Goal: Information Seeking & Learning: Learn about a topic

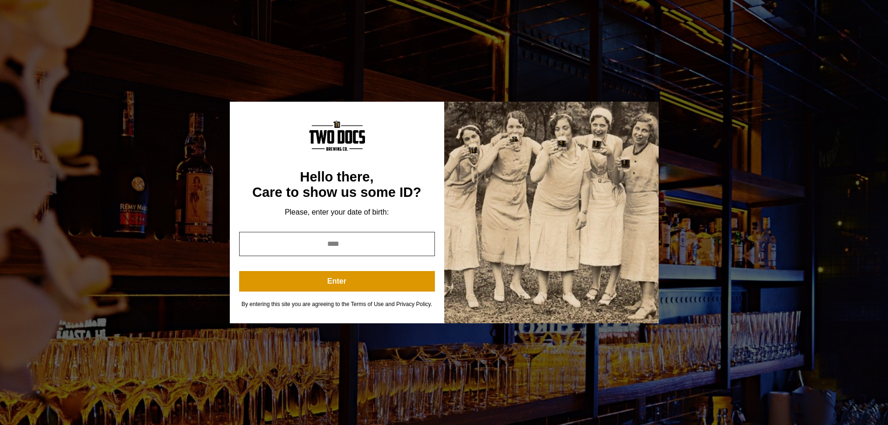
click at [316, 247] on input "year" at bounding box center [337, 244] width 196 height 24
type input "****"
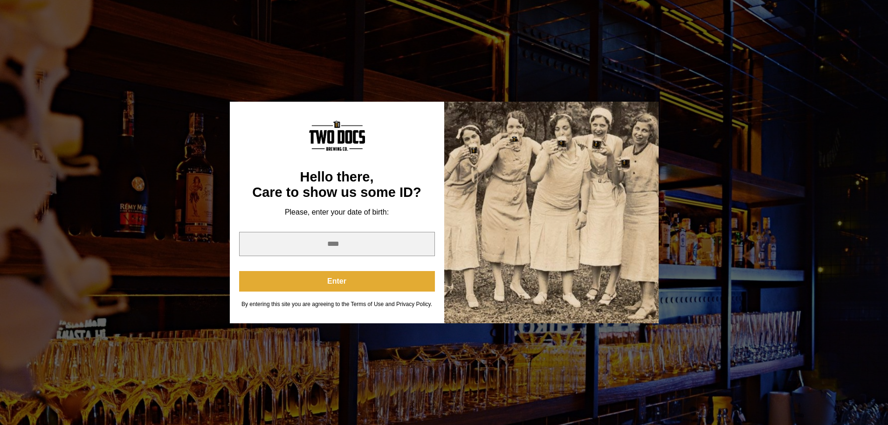
click at [308, 279] on button "Enter" at bounding box center [337, 281] width 196 height 21
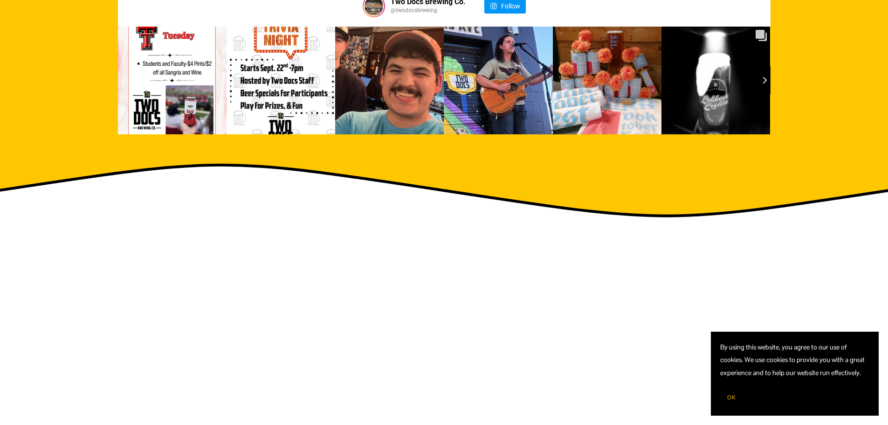
scroll to position [1351, 0]
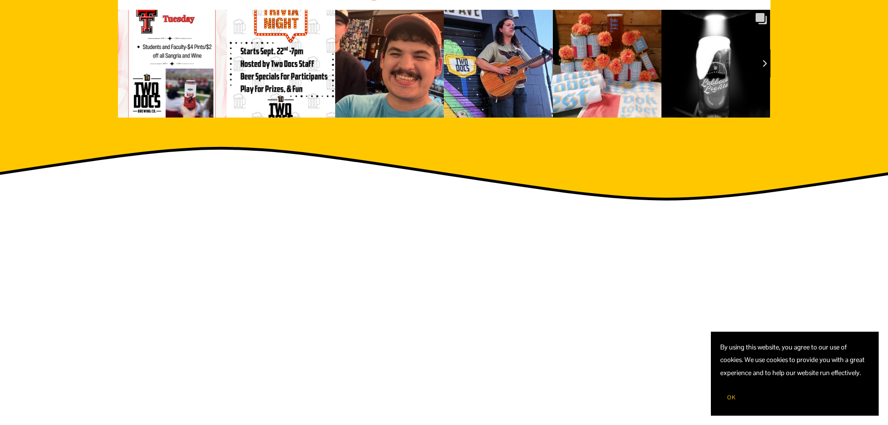
click at [731, 397] on span "OK" at bounding box center [731, 396] width 8 height 7
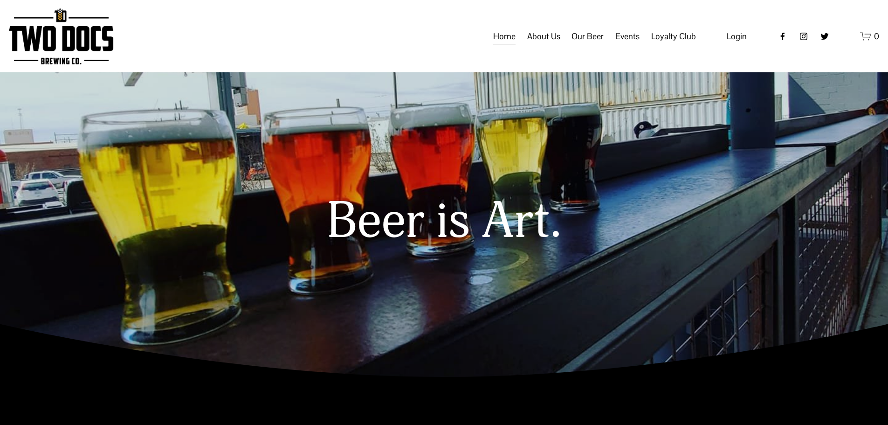
scroll to position [0, 0]
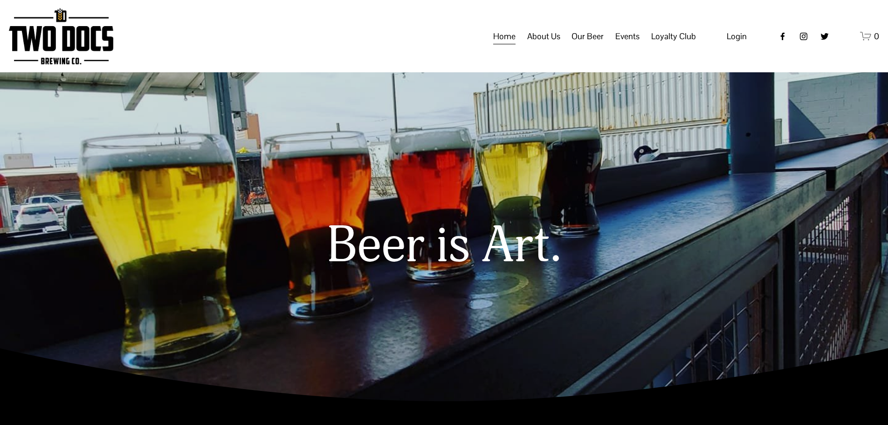
click at [549, 44] on span "About Us" at bounding box center [543, 36] width 33 height 16
click at [0, 0] on span "Our Mission" at bounding box center [0, 0] width 0 height 0
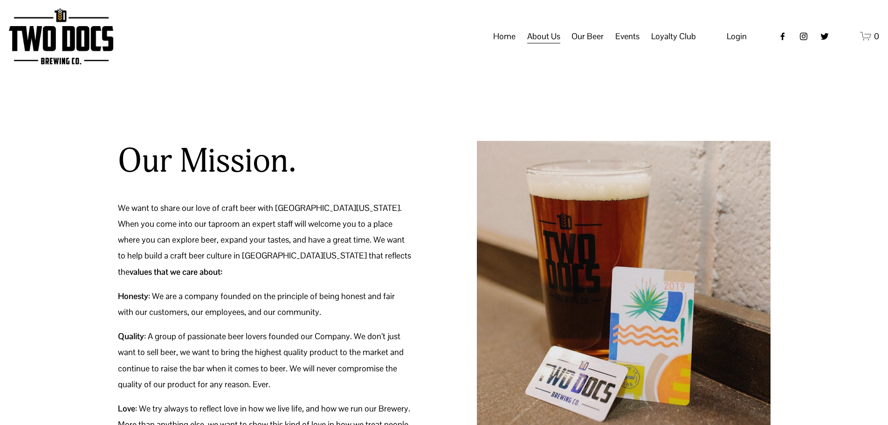
click at [511, 45] on link "Home" at bounding box center [504, 36] width 22 height 18
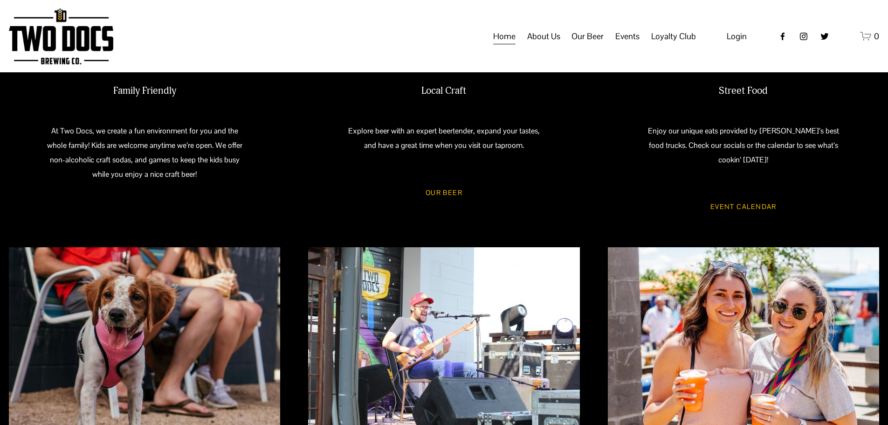
scroll to position [373, 0]
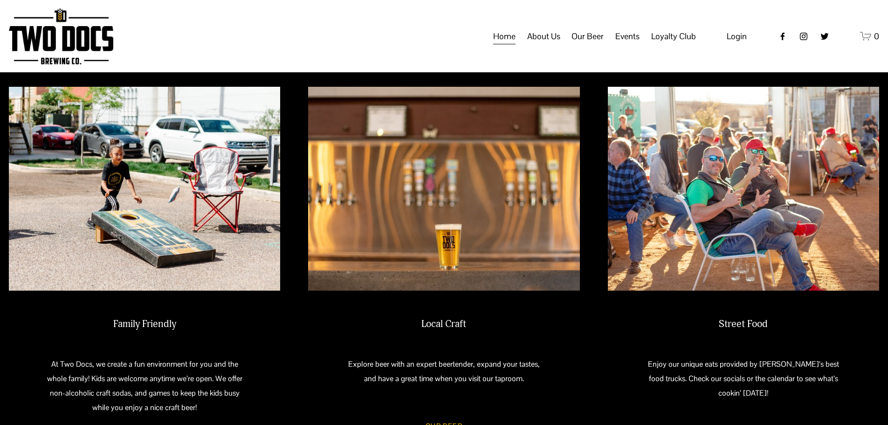
click at [0, 0] on span "Calendar" at bounding box center [0, 0] width 0 height 0
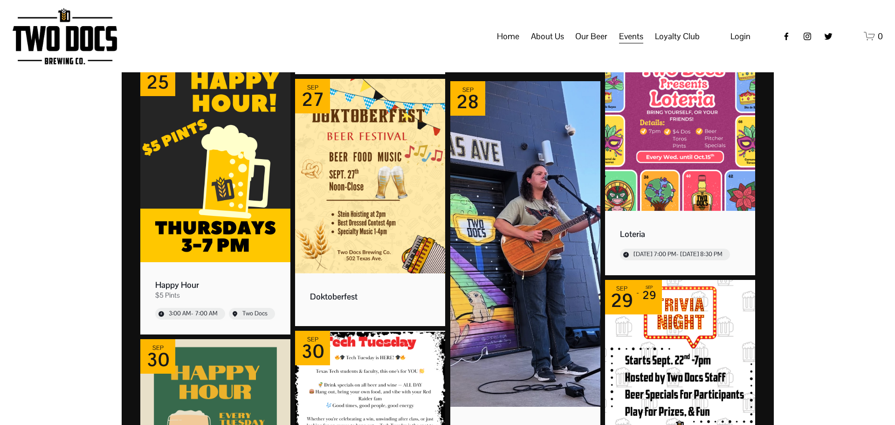
scroll to position [419, 0]
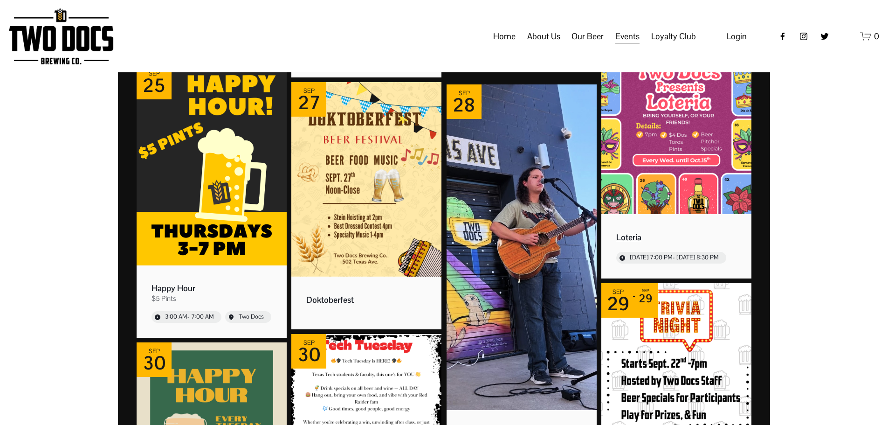
click at [696, 136] on img "Event: Loteria" at bounding box center [676, 117] width 150 height 194
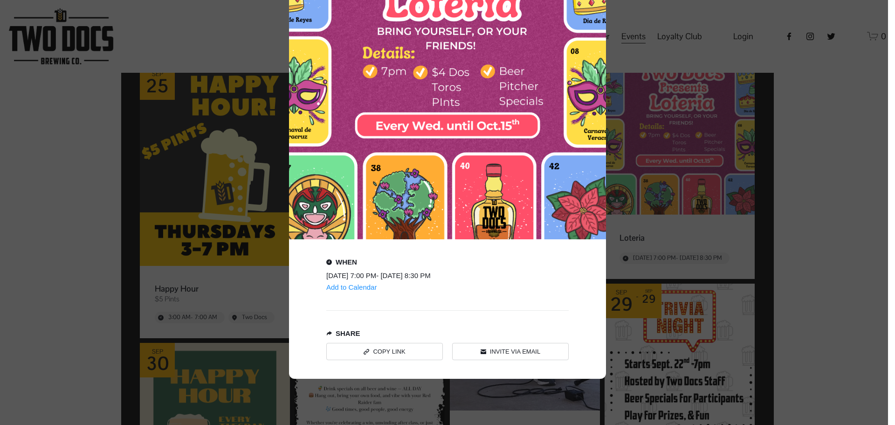
scroll to position [274, 0]
